Goal: Check status: Check status

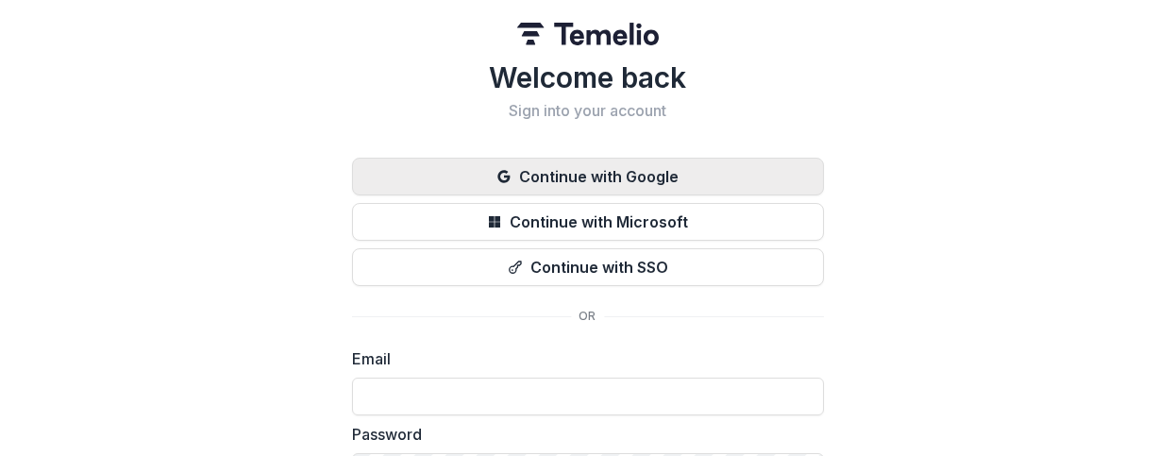
click at [507, 182] on icon "button" at bounding box center [503, 176] width 15 height 15
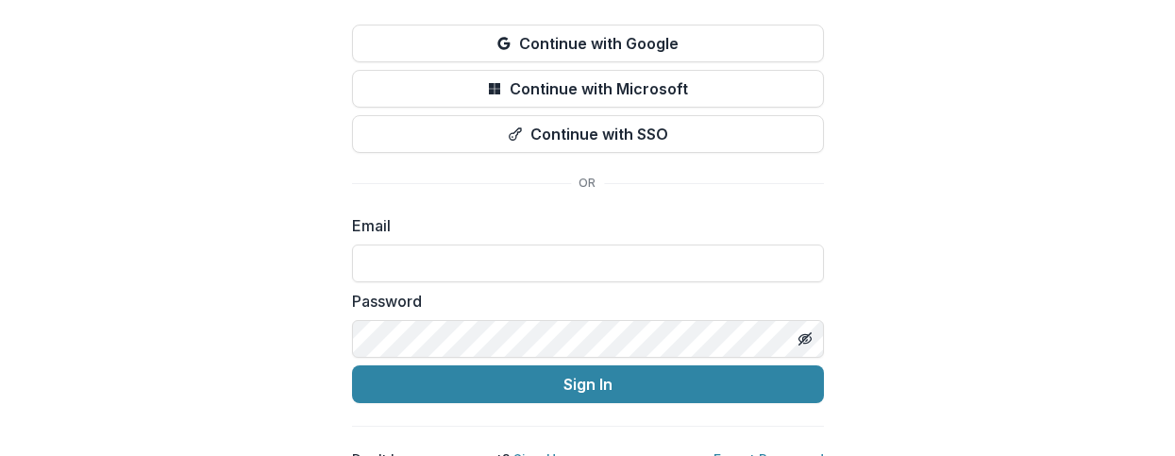
scroll to position [161, 0]
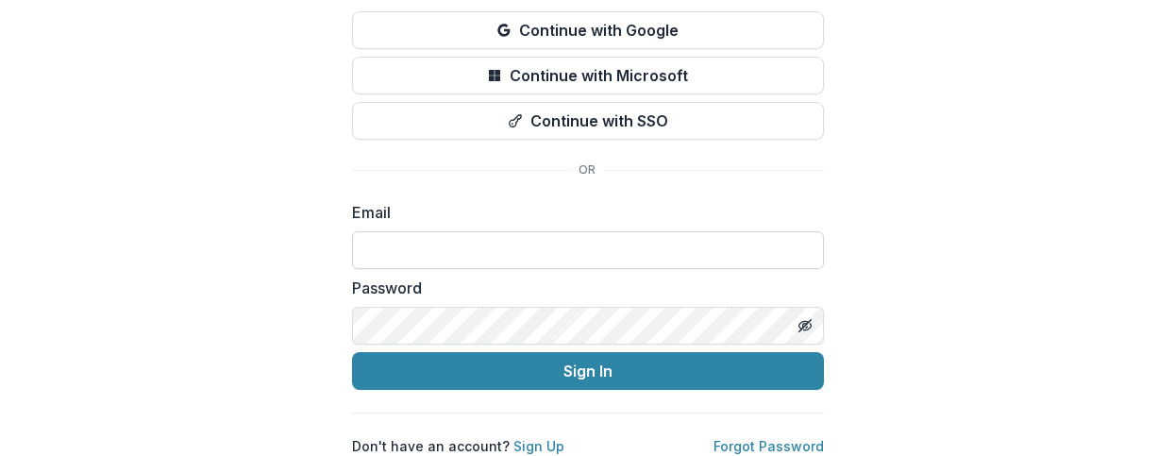
click at [365, 231] on input at bounding box center [588, 250] width 472 height 38
type input "**********"
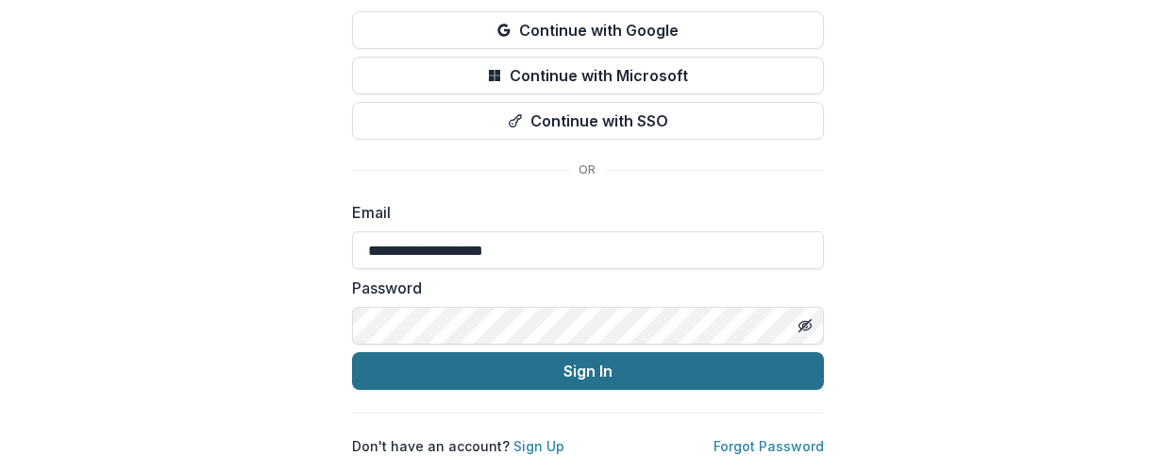
click at [545, 352] on button "Sign In" at bounding box center [588, 371] width 472 height 38
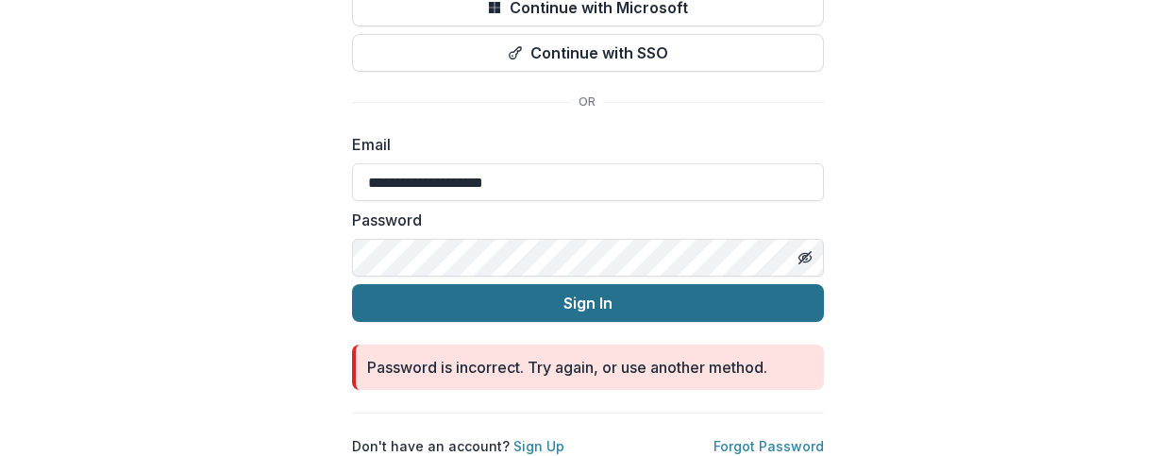
scroll to position [229, 0]
click at [548, 289] on button "Sign In" at bounding box center [588, 303] width 472 height 38
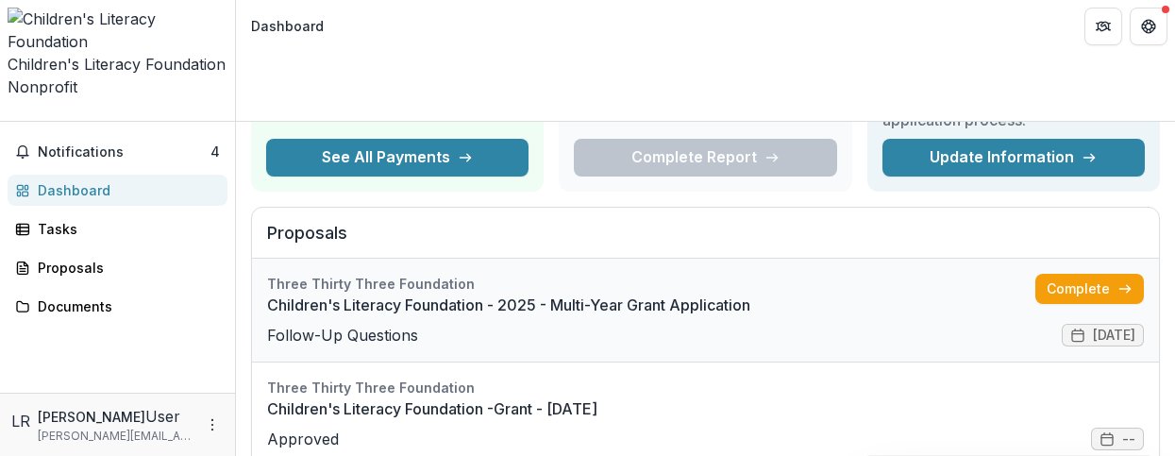
click at [377, 293] on link "Children's Literacy Foundation - 2025 - Multi-Year Grant Application" at bounding box center [651, 304] width 768 height 23
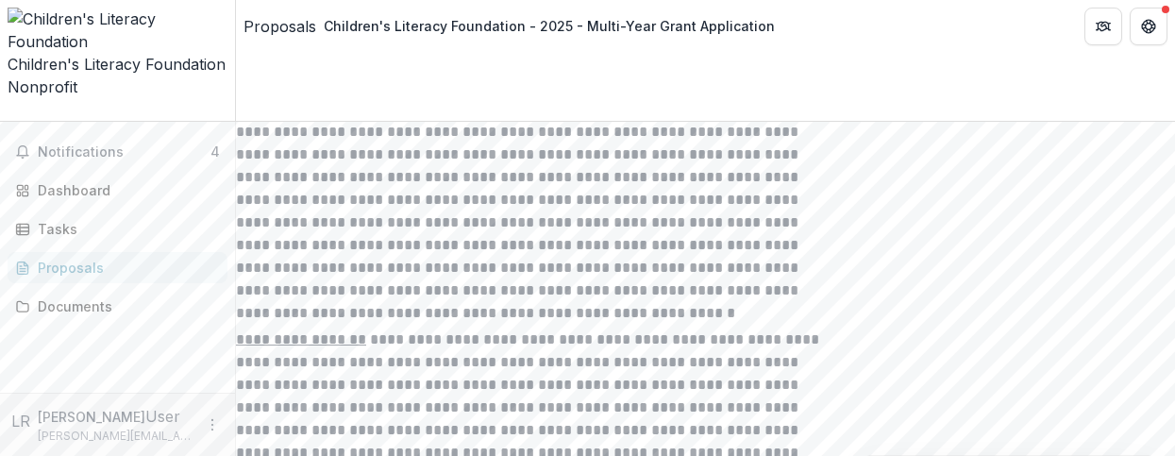
scroll to position [6031, 0]
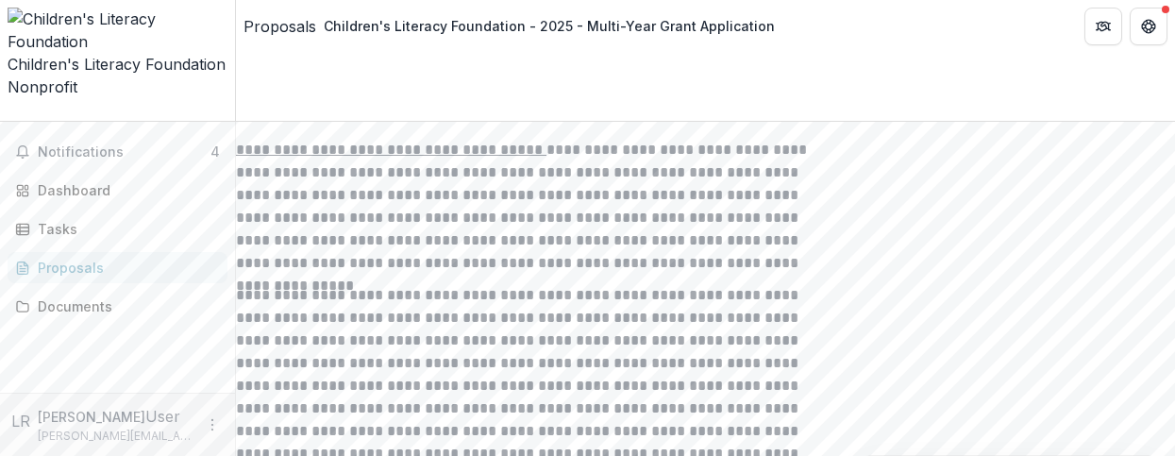
scroll to position [6602, 0]
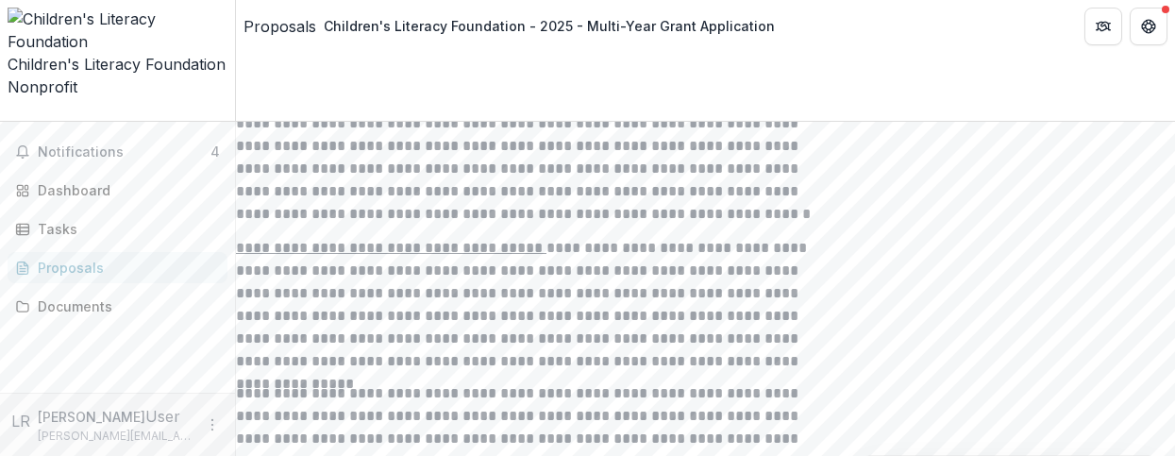
scroll to position [6494, 0]
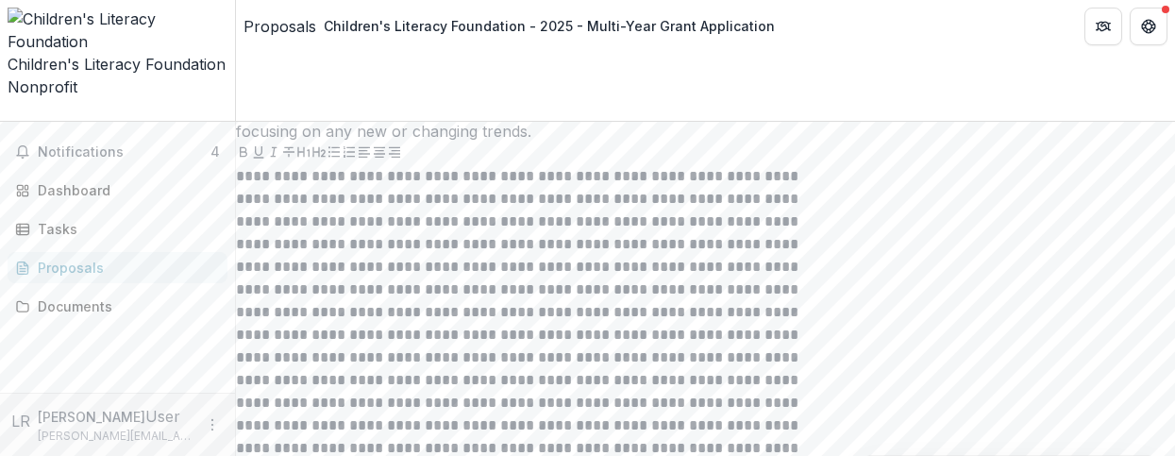
scroll to position [4707, 0]
click at [95, 137] on button "Notifications 4" at bounding box center [118, 152] width 220 height 30
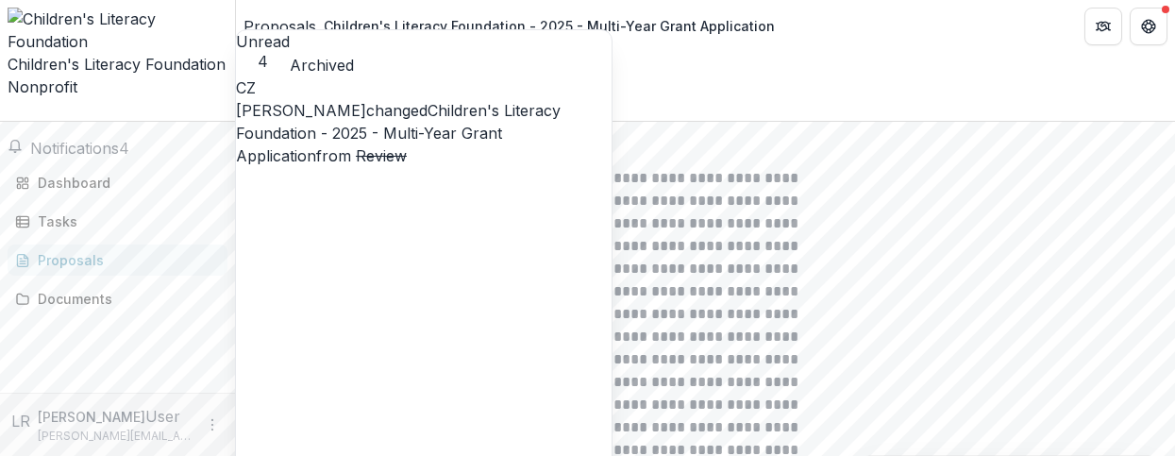
scroll to position [0, 0]
click at [430, 157] on link "Children's Literacy Foundation - 2025 - Multi-Year Grant Application" at bounding box center [398, 133] width 325 height 64
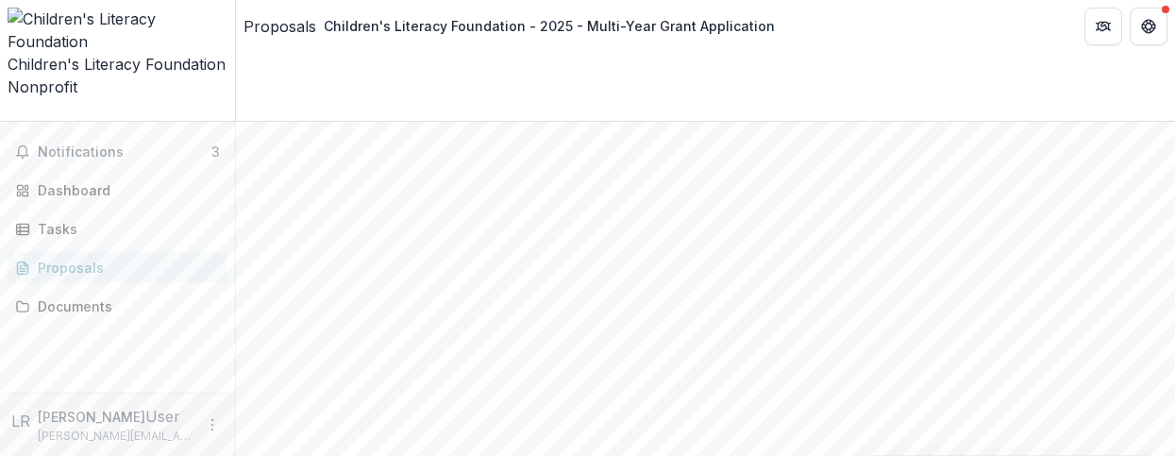
scroll to position [192, 0]
click at [67, 219] on div "Tasks" at bounding box center [125, 229] width 175 height 20
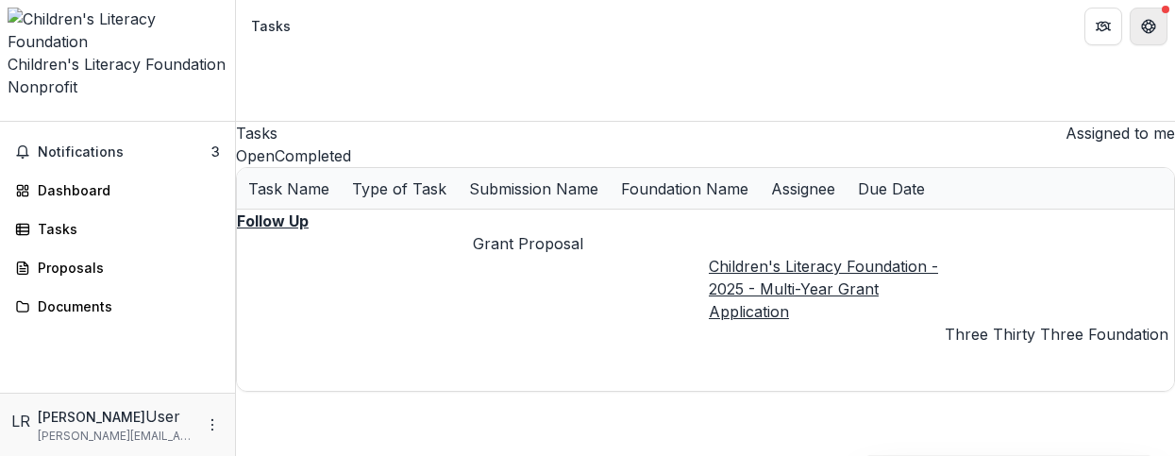
click at [1157, 25] on button "Get Help" at bounding box center [1148, 27] width 38 height 38
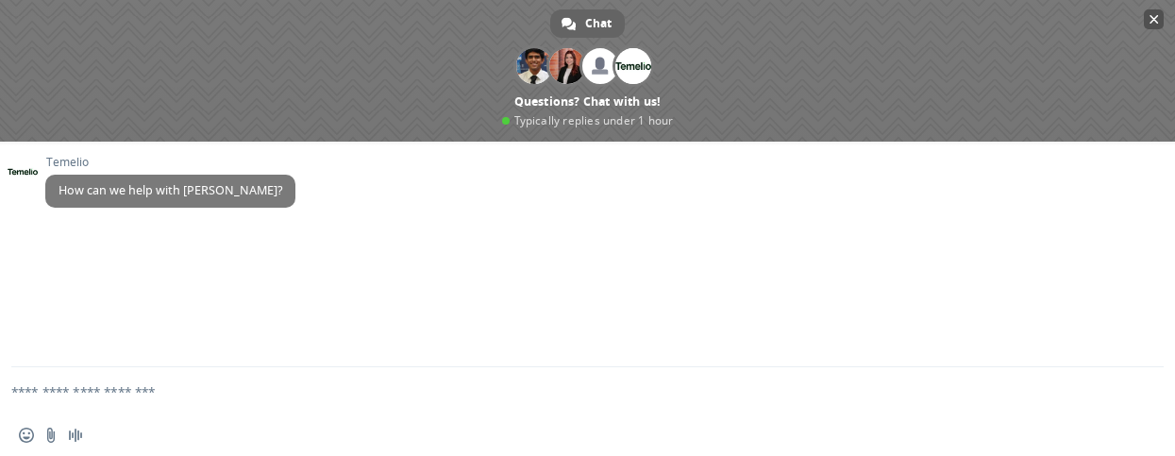
click at [1158, 13] on span "Close chat" at bounding box center [1153, 19] width 9 height 12
